Goal: Transaction & Acquisition: Purchase product/service

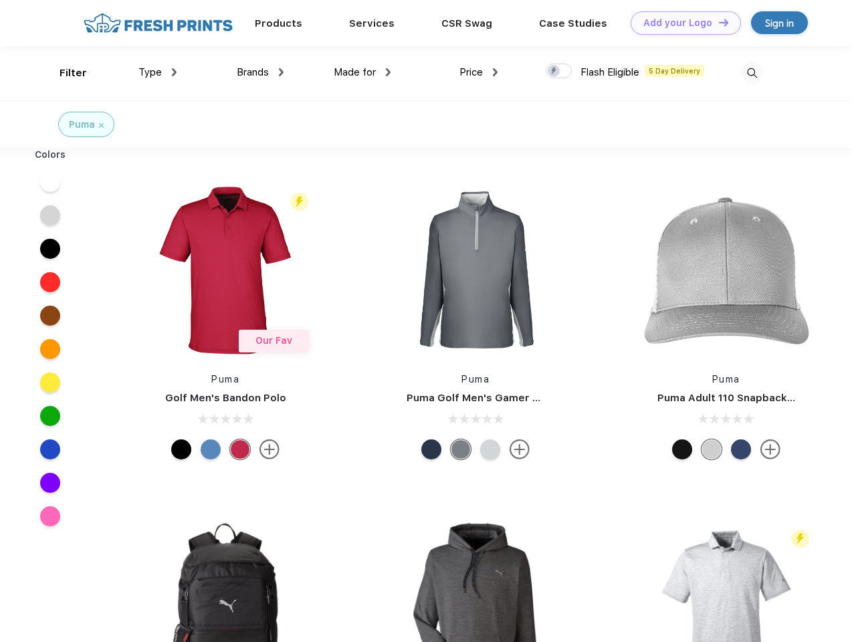
scroll to position [1, 0]
click at [680, 23] on link "Add your Logo Design Tool" at bounding box center [685, 22] width 110 height 23
click at [0, 0] on div "Design Tool" at bounding box center [0, 0] width 0 height 0
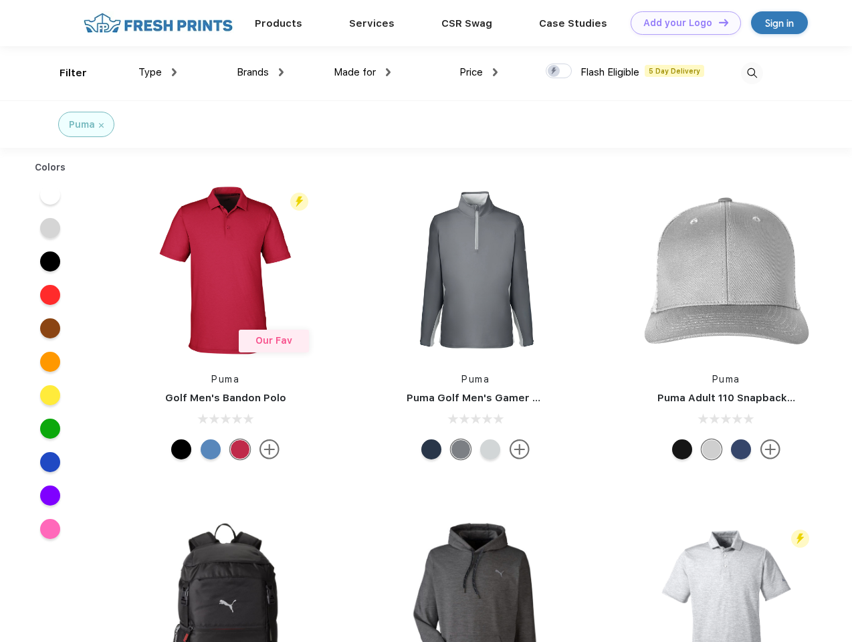
click at [717, 22] on link "Add your Logo Design Tool" at bounding box center [685, 22] width 110 height 23
click at [64, 73] on div "Filter" at bounding box center [72, 73] width 27 height 15
click at [158, 72] on span "Type" at bounding box center [149, 72] width 23 height 12
click at [260, 72] on span "Brands" at bounding box center [253, 72] width 32 height 12
click at [362, 72] on span "Made for" at bounding box center [355, 72] width 42 height 12
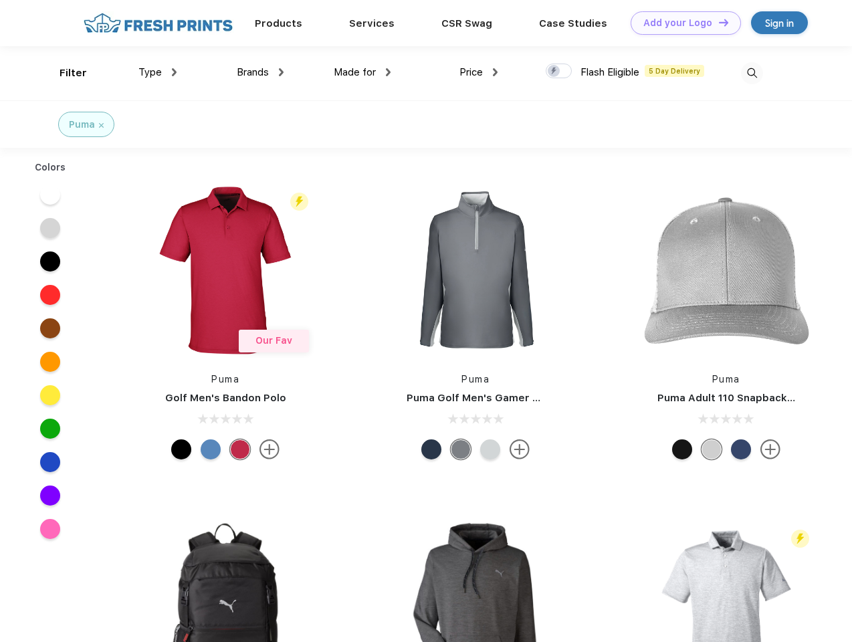
click at [479, 72] on span "Price" at bounding box center [470, 72] width 23 height 12
click at [559, 72] on div at bounding box center [558, 70] width 26 height 15
click at [554, 72] on input "checkbox" at bounding box center [549, 67] width 9 height 9
click at [751, 73] on img at bounding box center [752, 73] width 22 height 22
